Goal: Navigation & Orientation: Find specific page/section

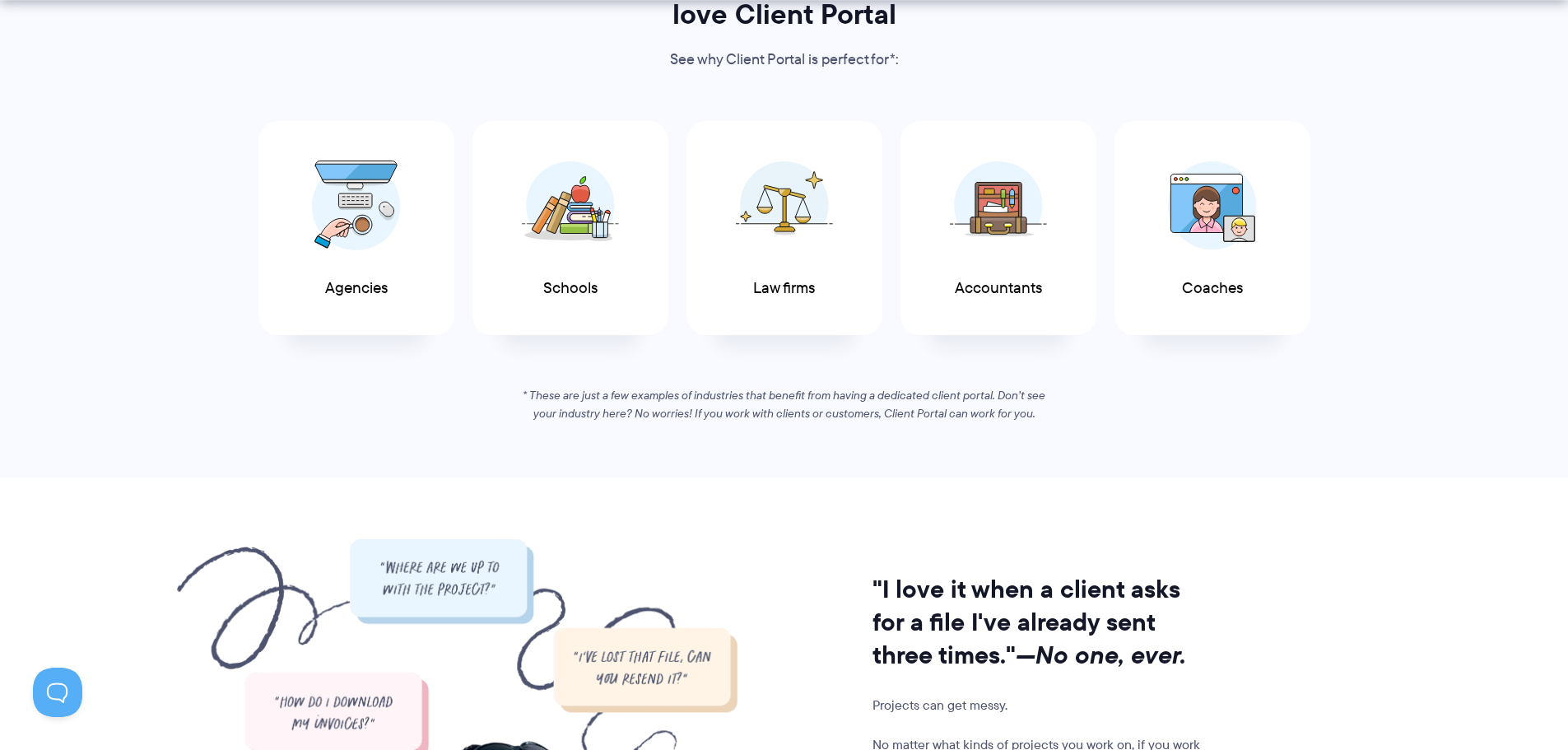
scroll to position [989, 0]
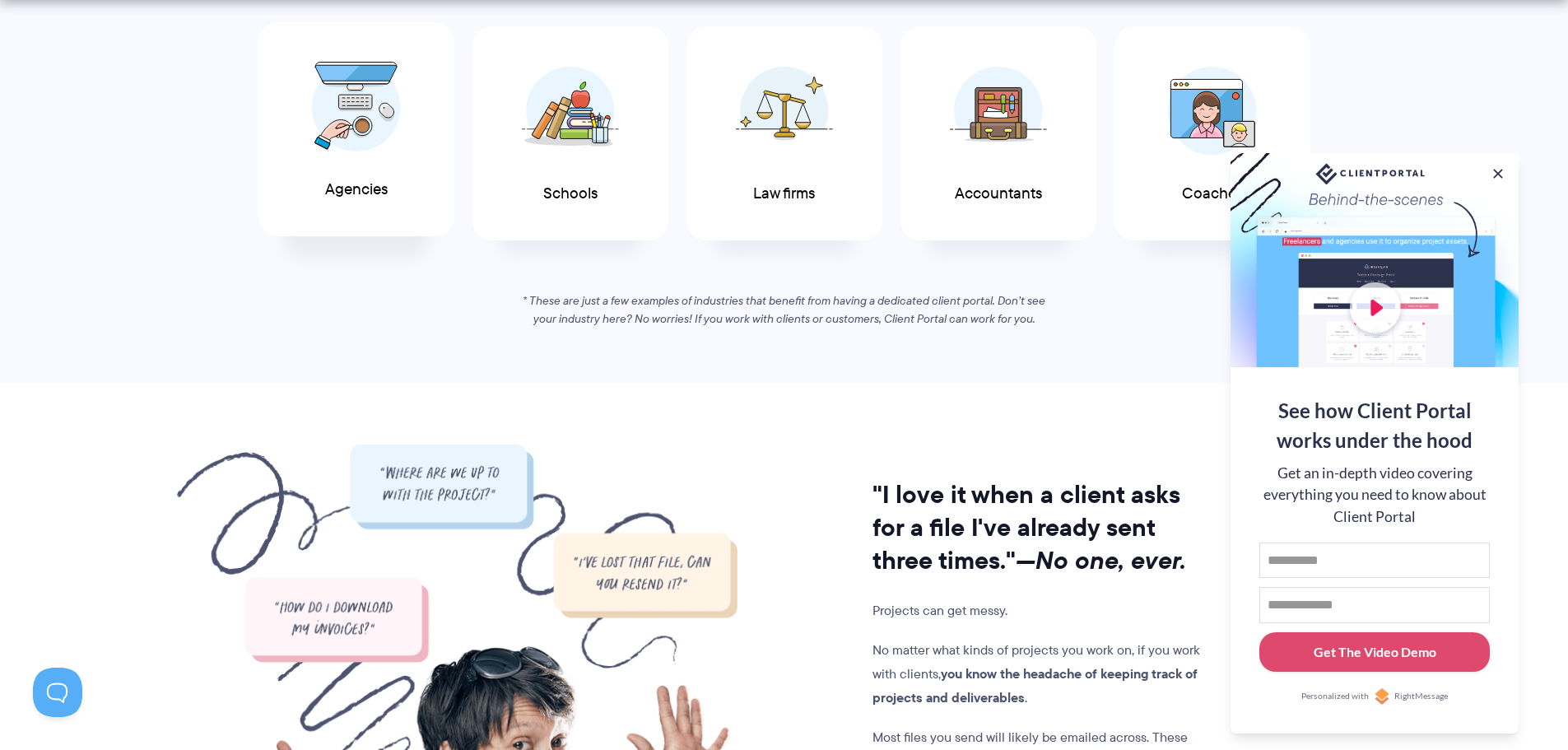
click at [361, 126] on img at bounding box center [356, 107] width 89 height 90
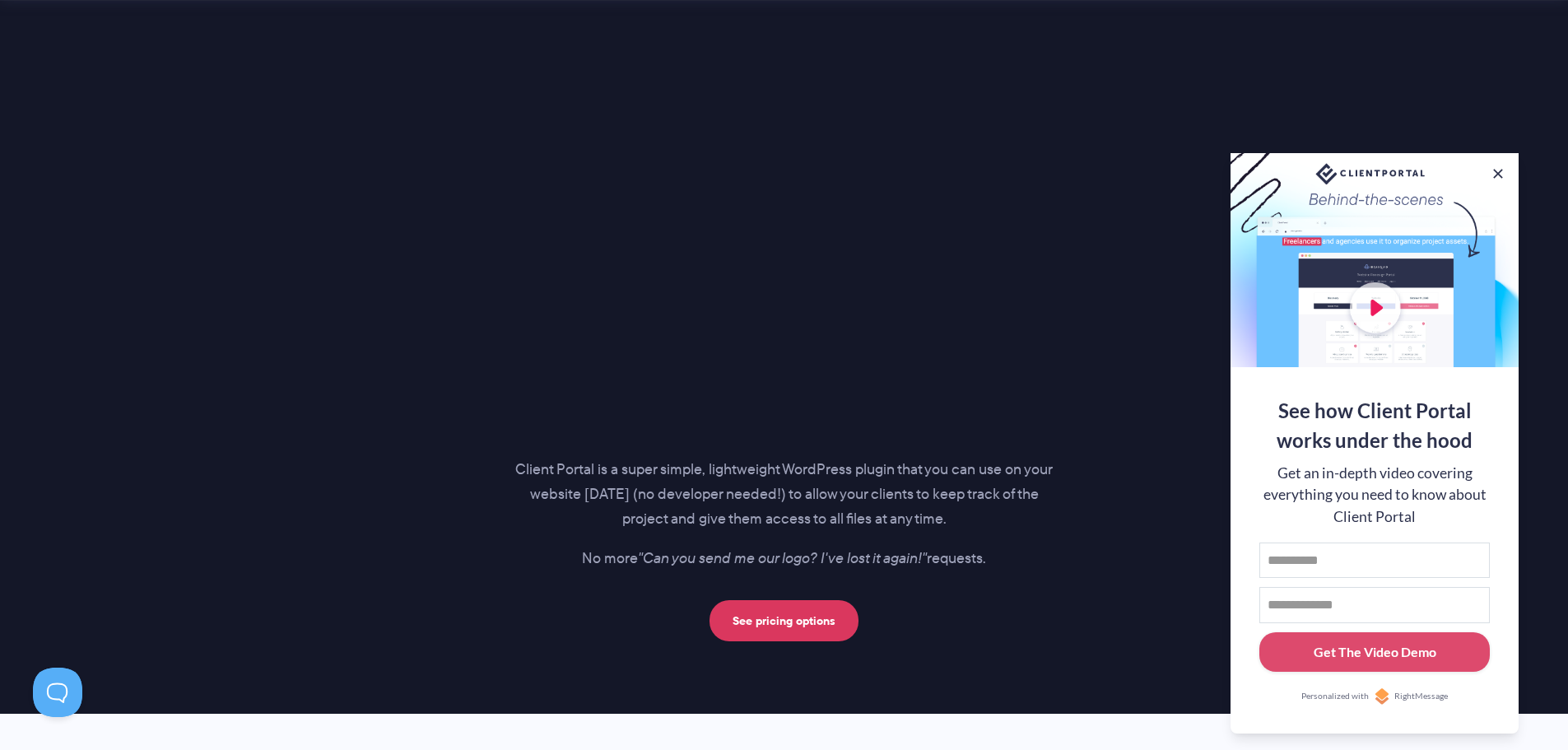
scroll to position [2223, 0]
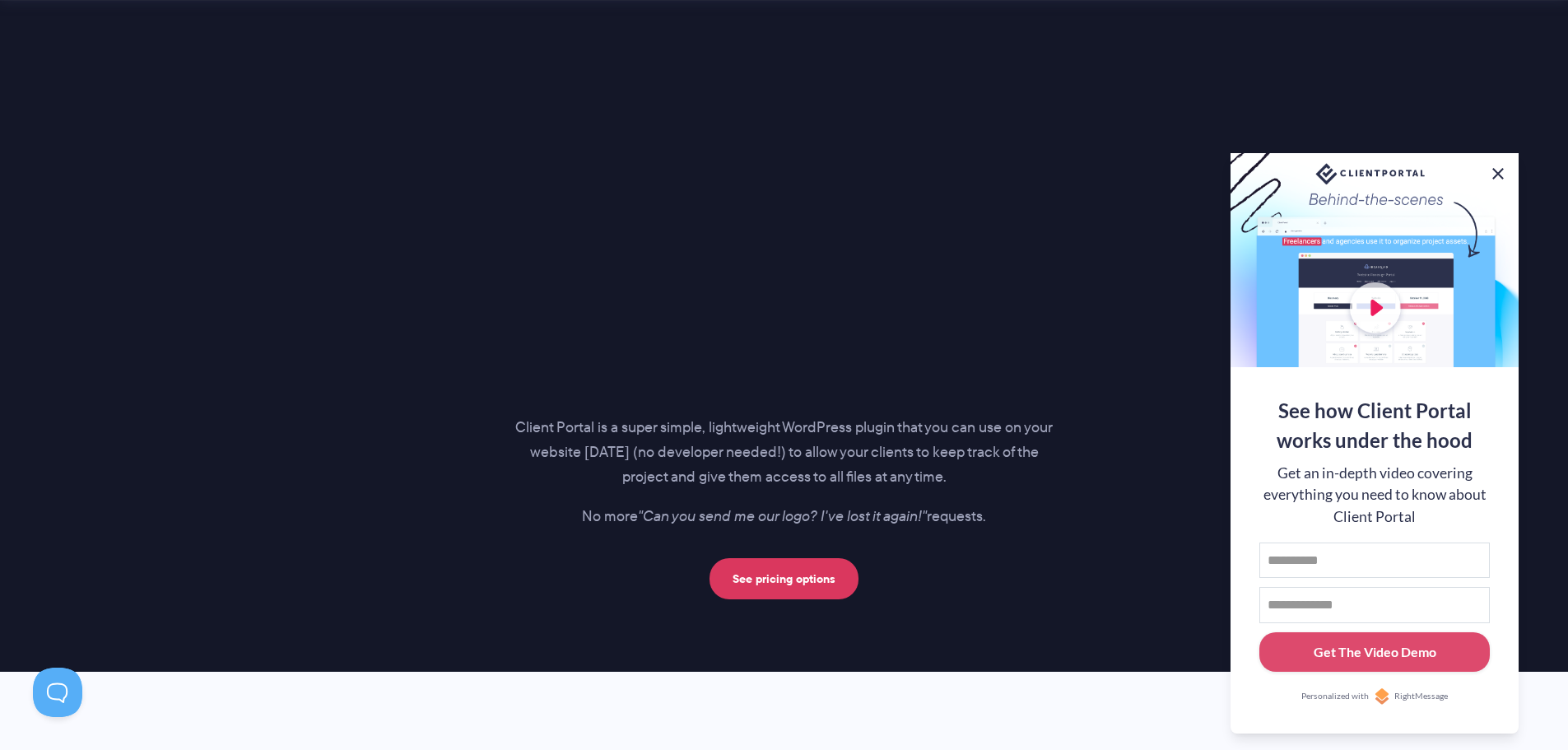
click at [1500, 168] on button at bounding box center [1499, 174] width 20 height 20
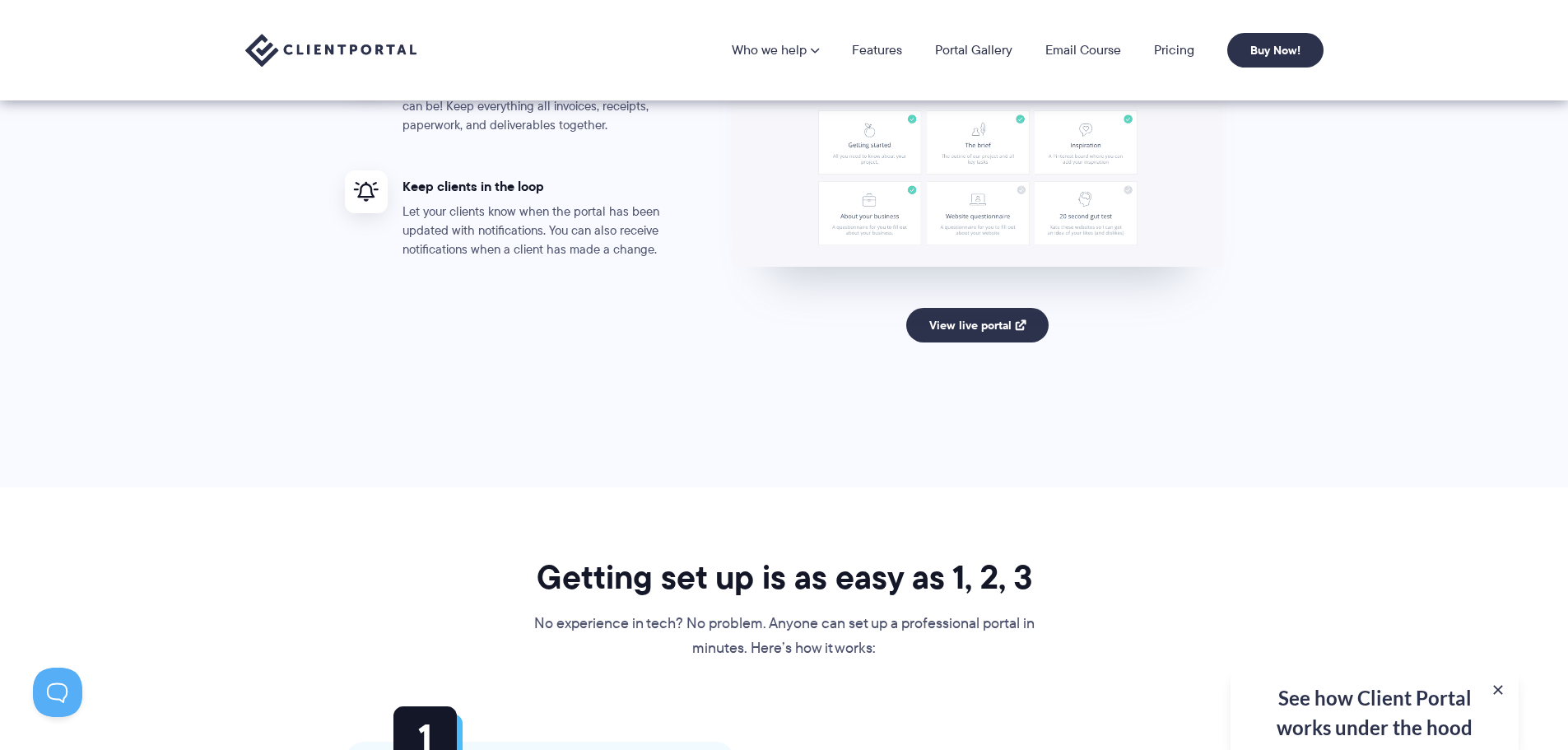
scroll to position [3294, 0]
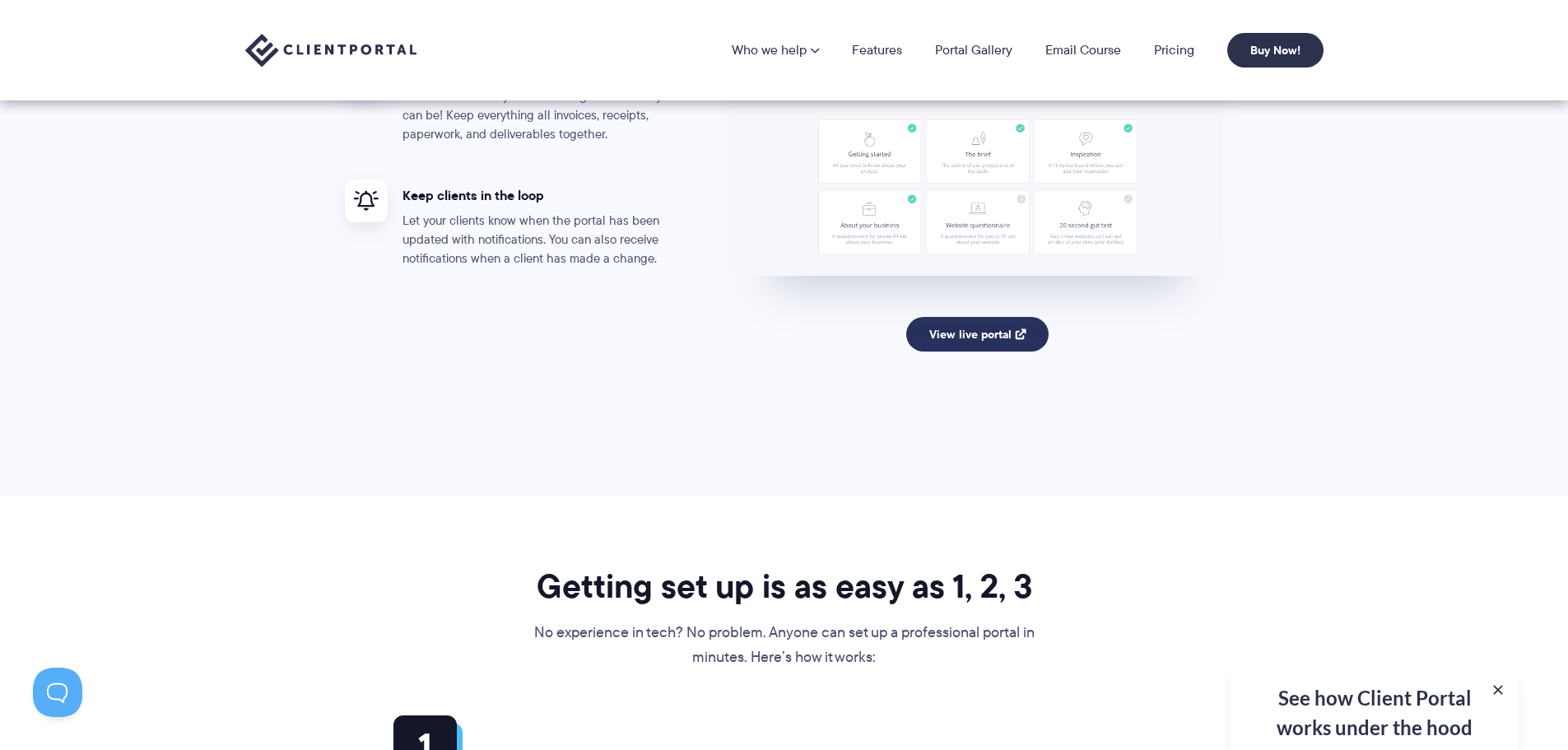
click at [956, 342] on link "View live portal" at bounding box center [977, 334] width 142 height 34
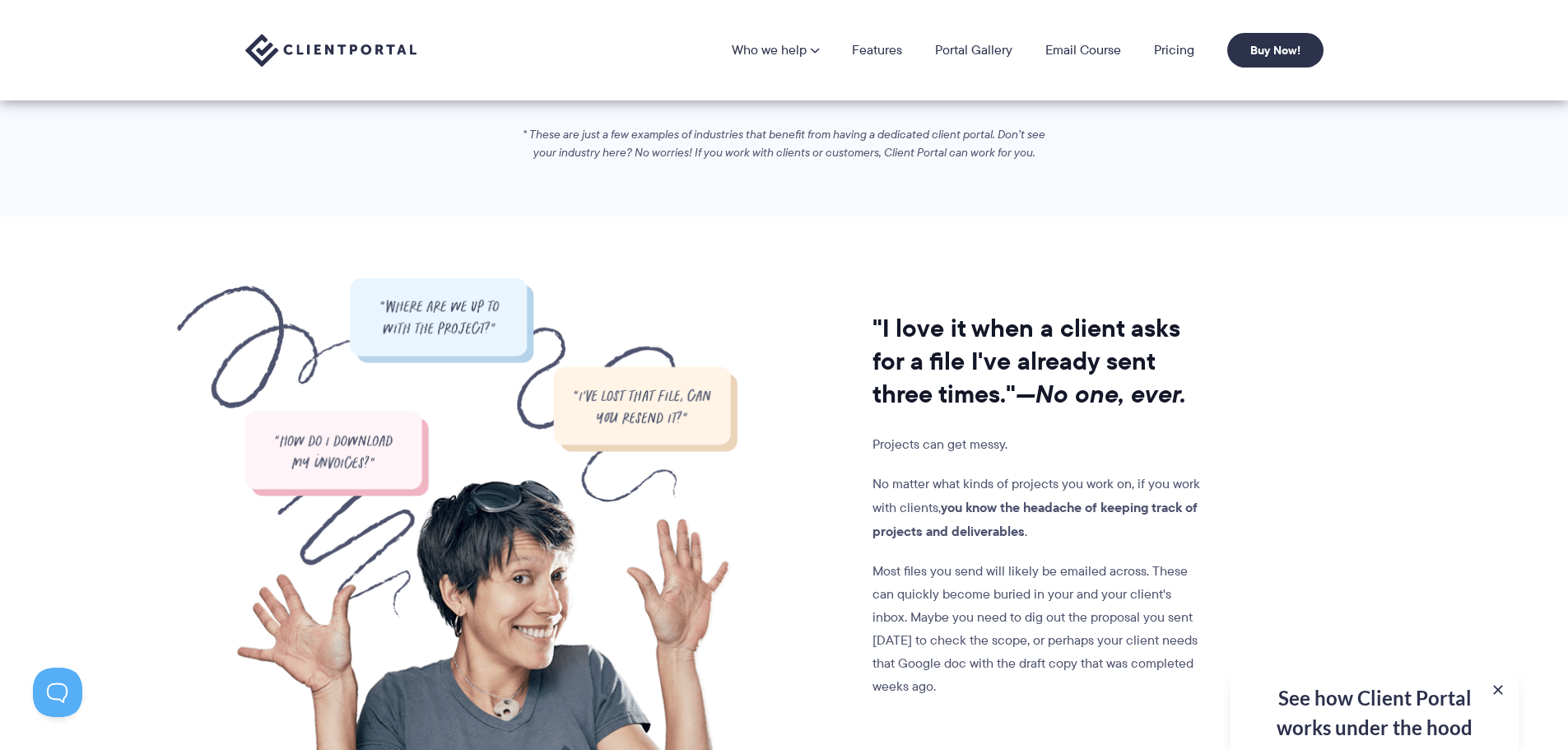
scroll to position [1153, 0]
click at [877, 46] on link "Features" at bounding box center [877, 50] width 50 height 13
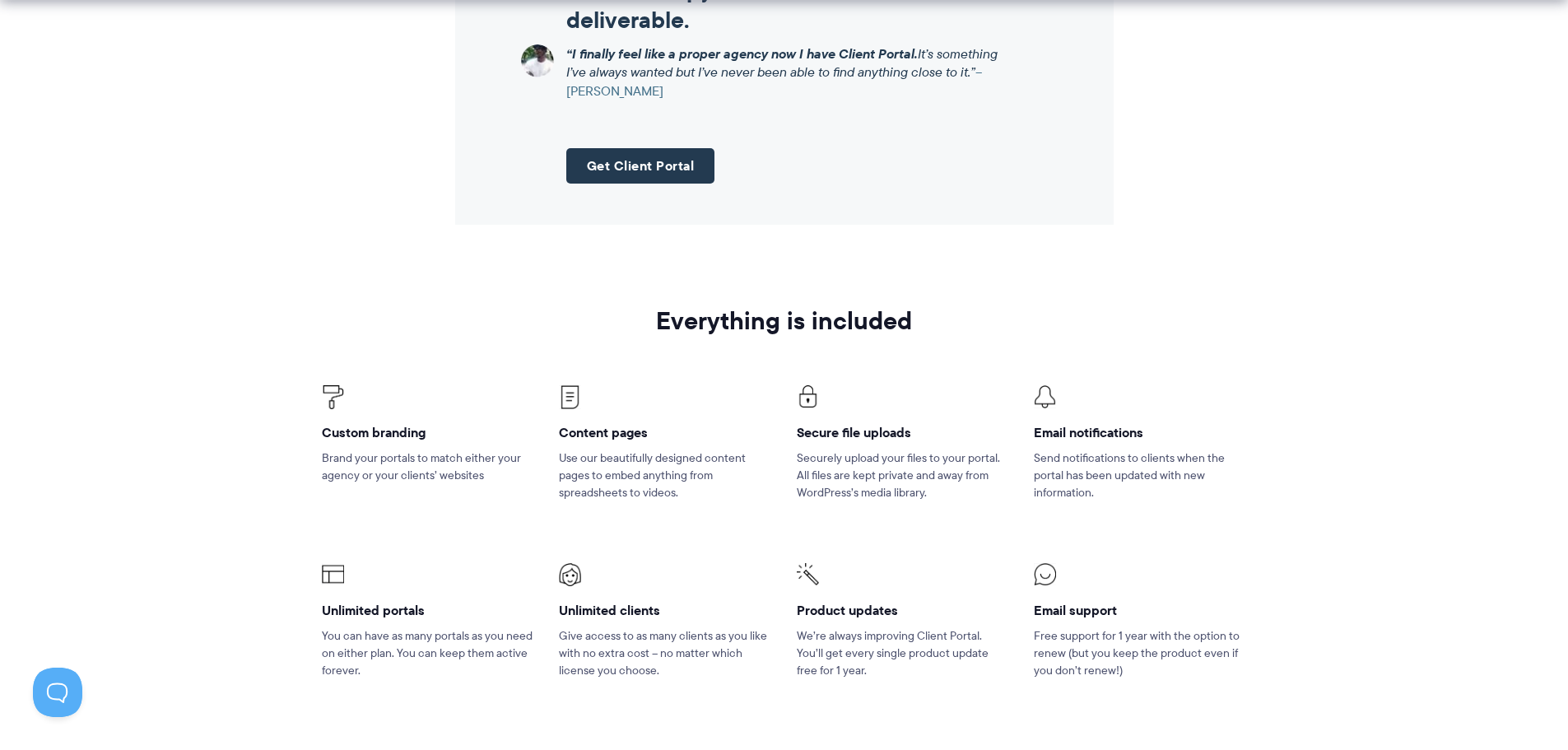
scroll to position [2234, 0]
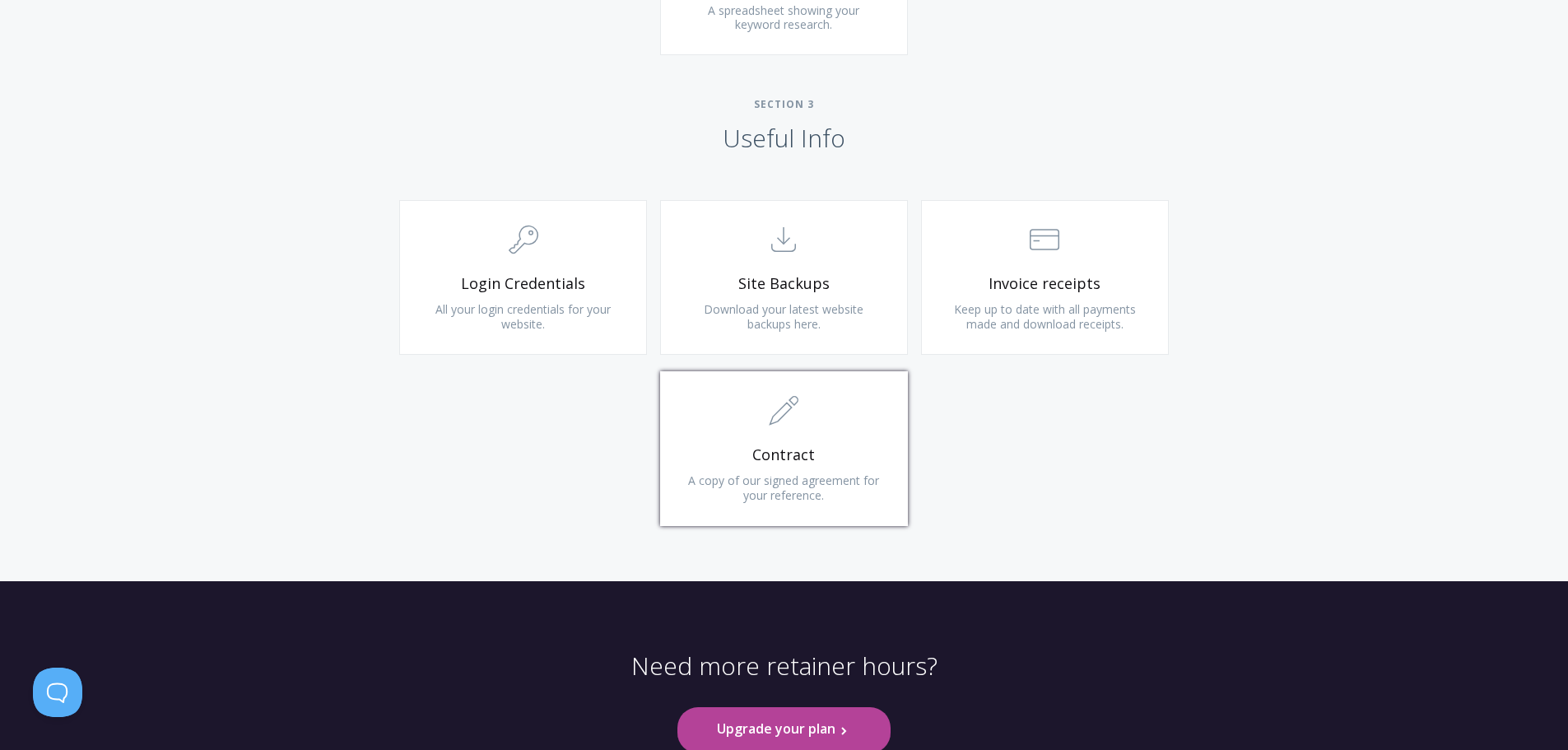
scroll to position [1482, 0]
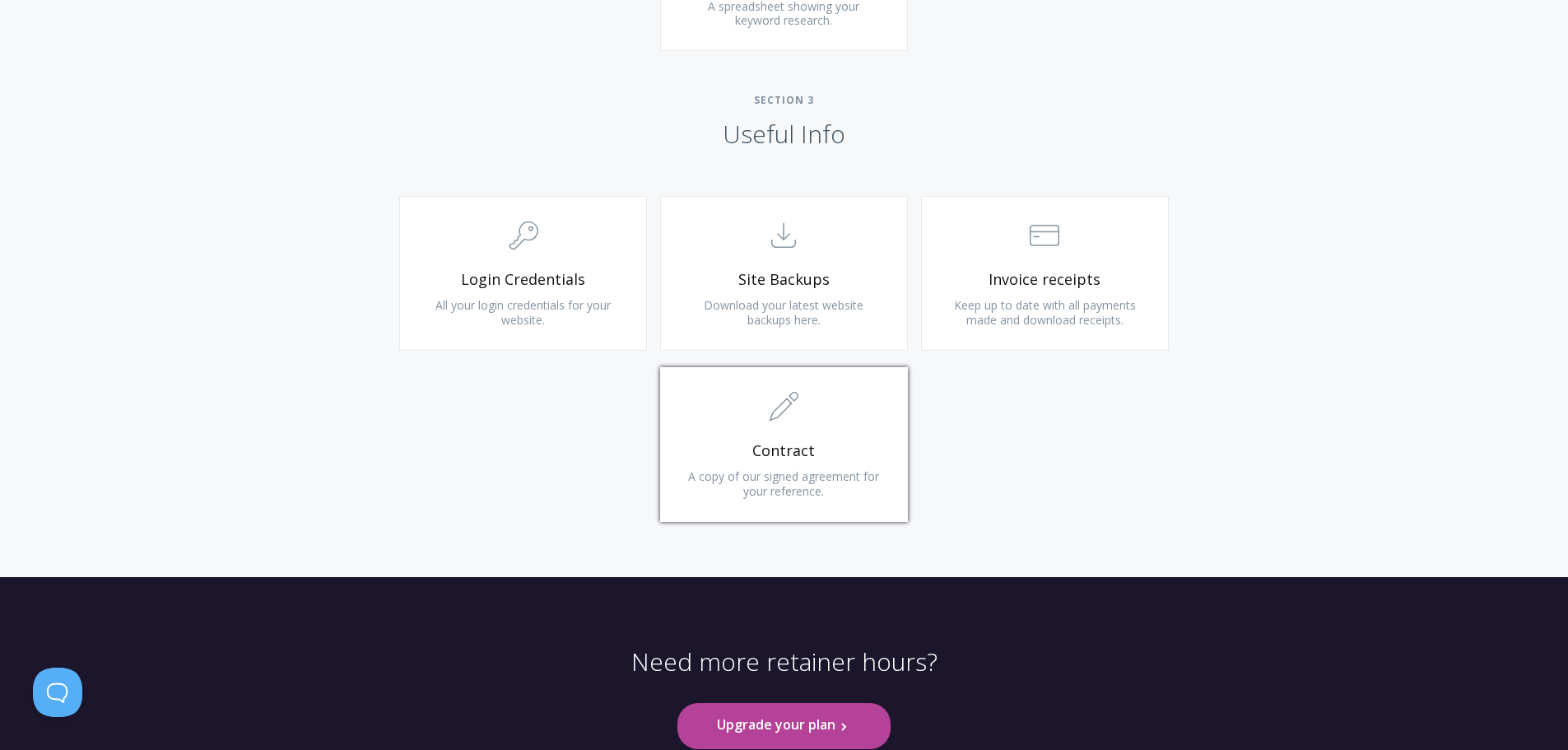
click at [788, 429] on span ".st0{fill:none;stroke:#000000;stroke-width:2;stroke-miterlimit:10;} 1. General" at bounding box center [784, 408] width 197 height 50
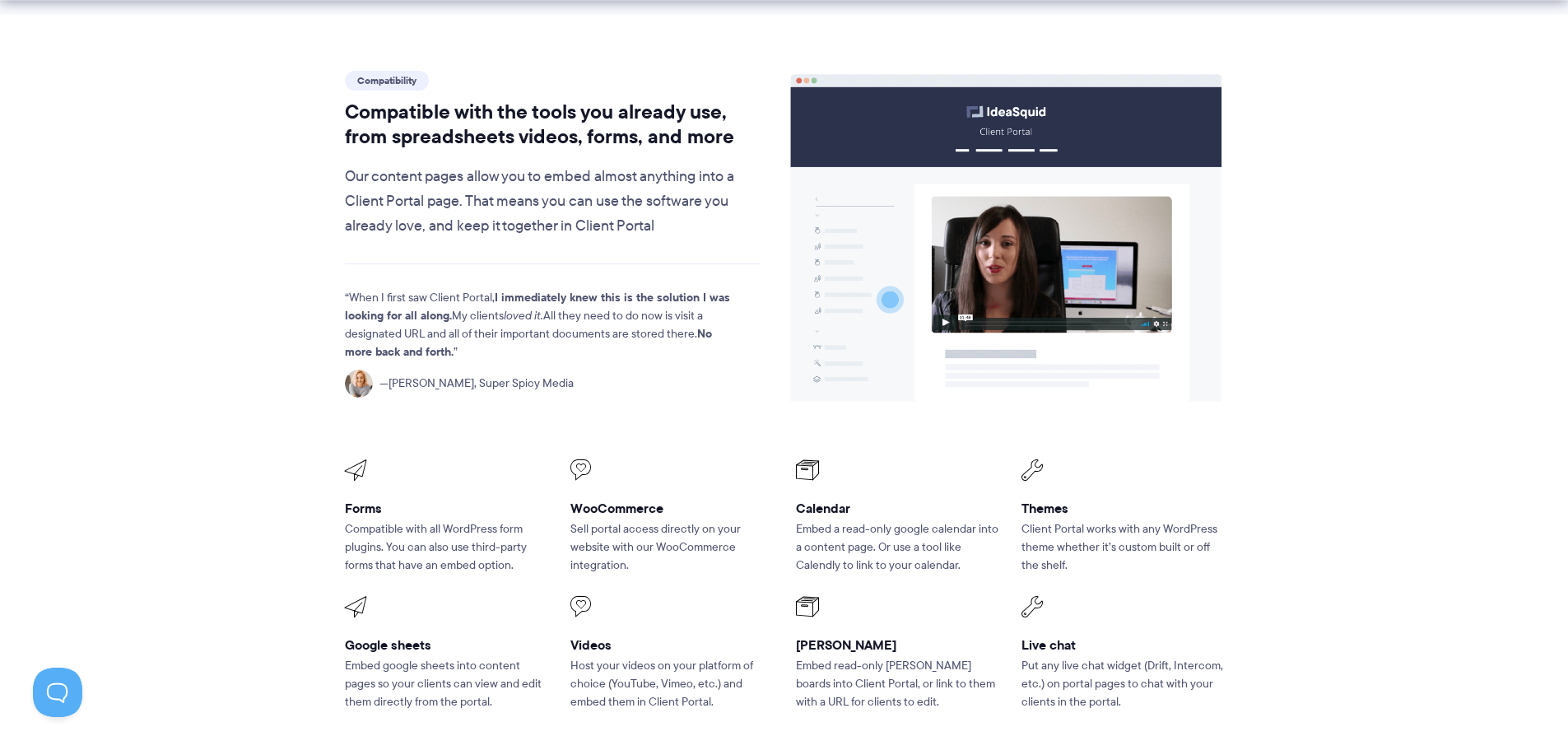
scroll to position [2059, 0]
